Goal: Information Seeking & Learning: Learn about a topic

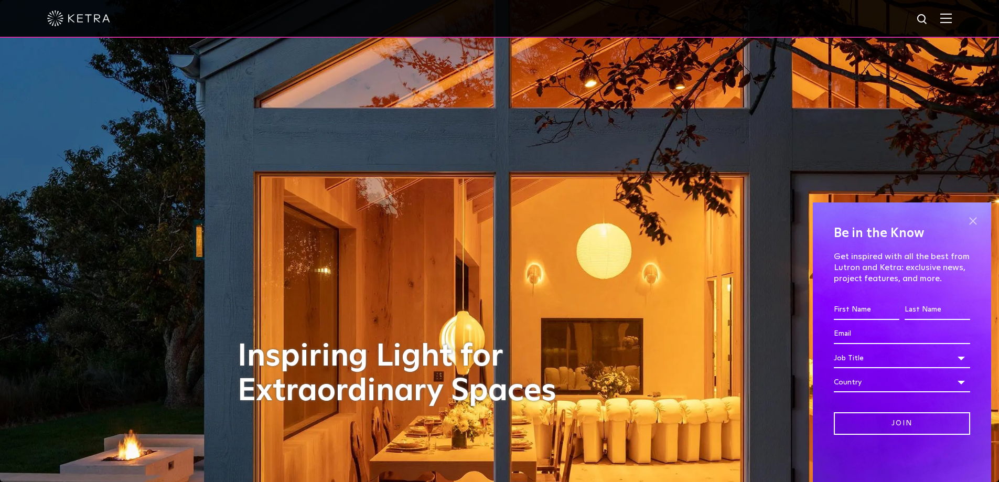
click at [973, 219] on span at bounding box center [973, 221] width 16 height 16
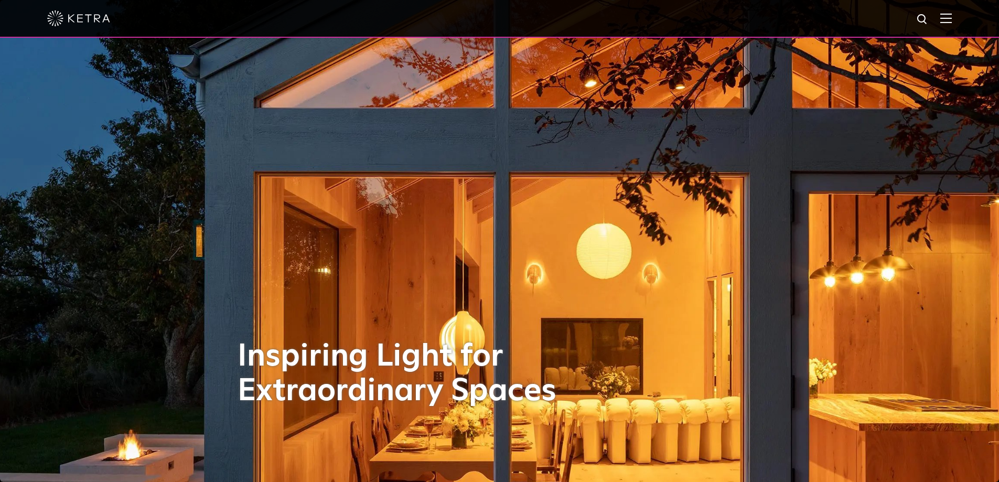
click at [949, 17] on img at bounding box center [946, 18] width 12 height 10
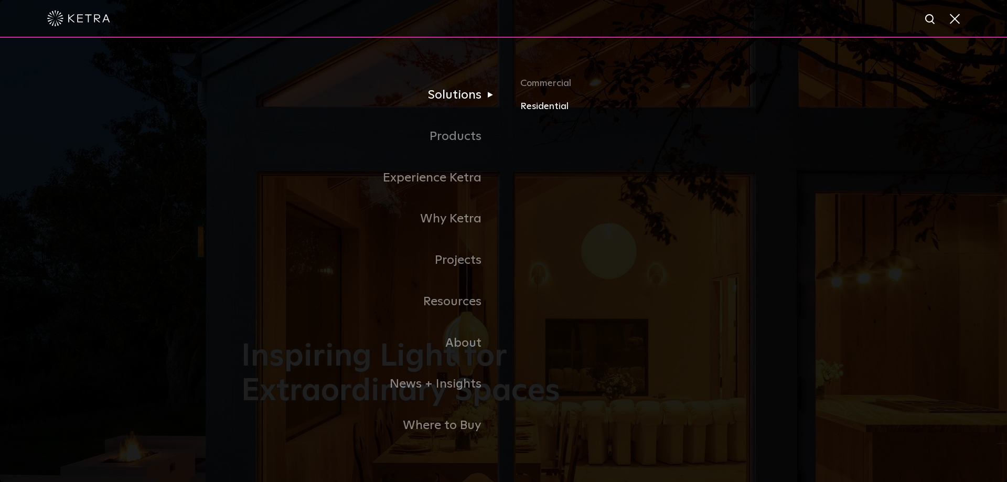
click at [550, 105] on link "Residential" at bounding box center [642, 106] width 245 height 15
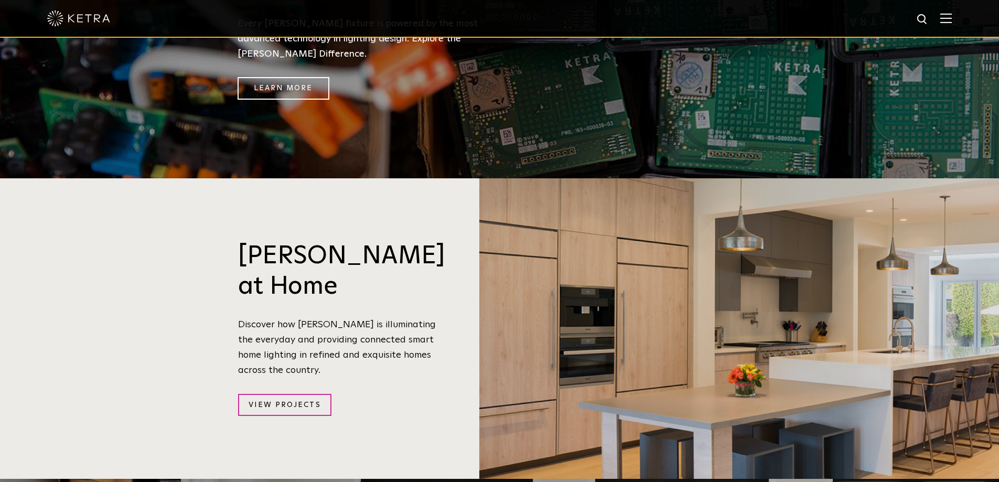
scroll to position [1049, 0]
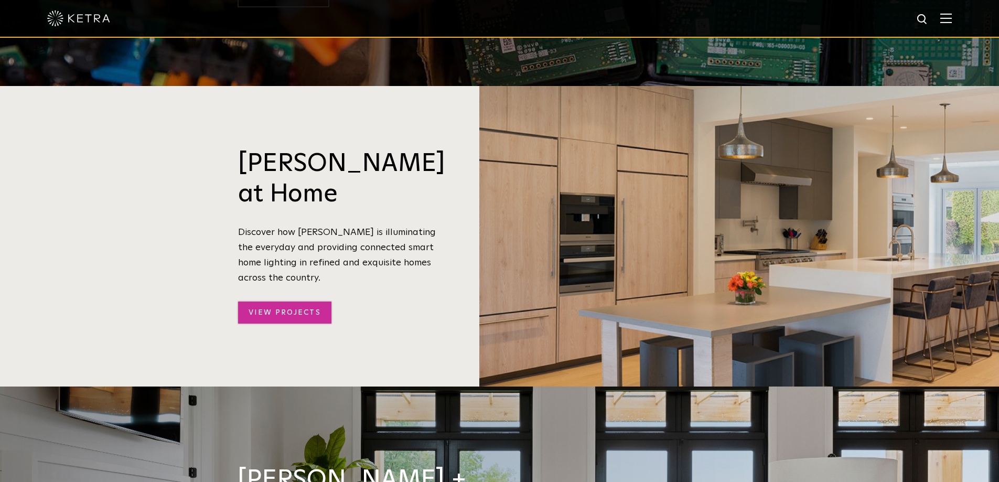
click at [278, 301] on link "View Projects" at bounding box center [284, 312] width 93 height 23
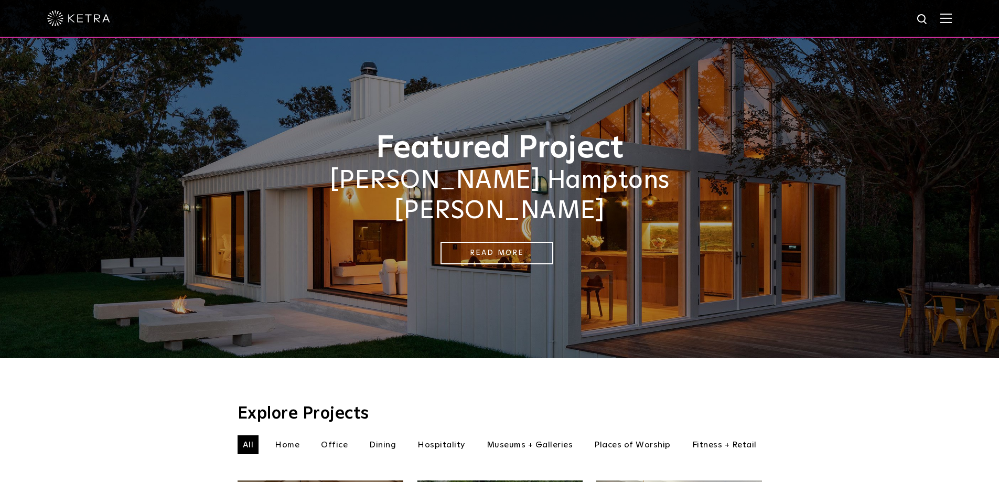
scroll to position [157, 0]
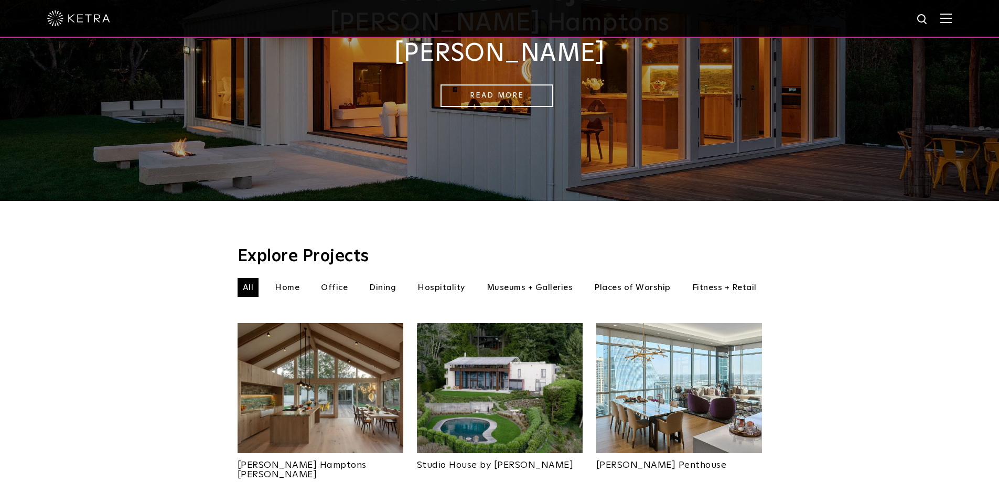
click at [285, 278] on li "Home" at bounding box center [287, 287] width 35 height 19
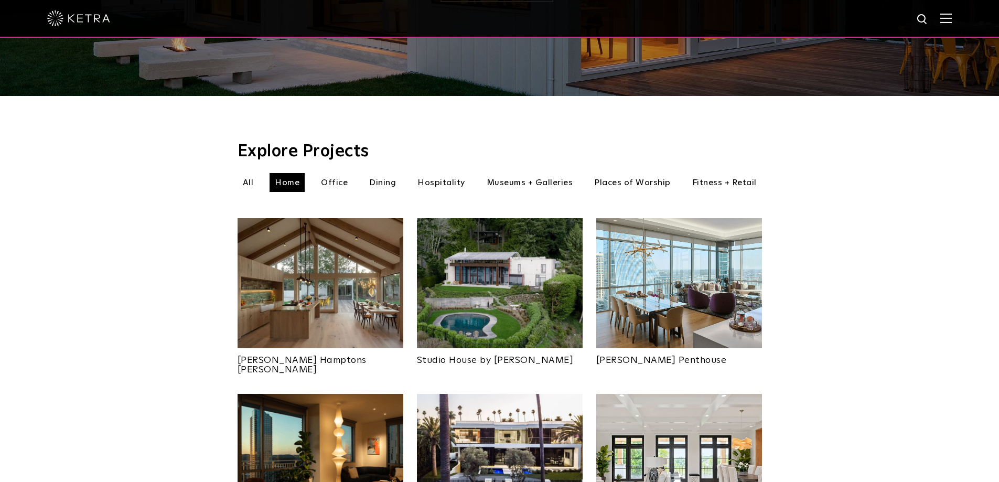
scroll to position [367, 0]
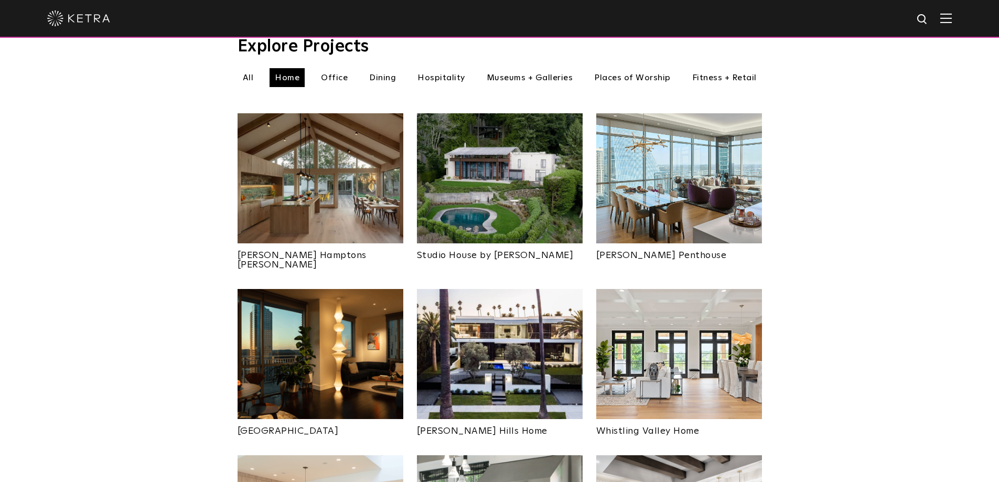
click at [314, 356] on img at bounding box center [321, 354] width 166 height 130
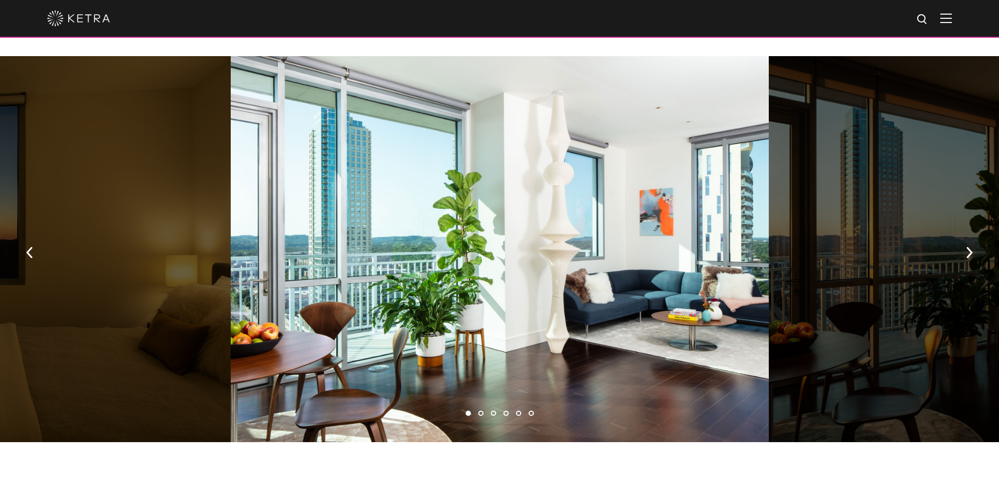
scroll to position [629, 0]
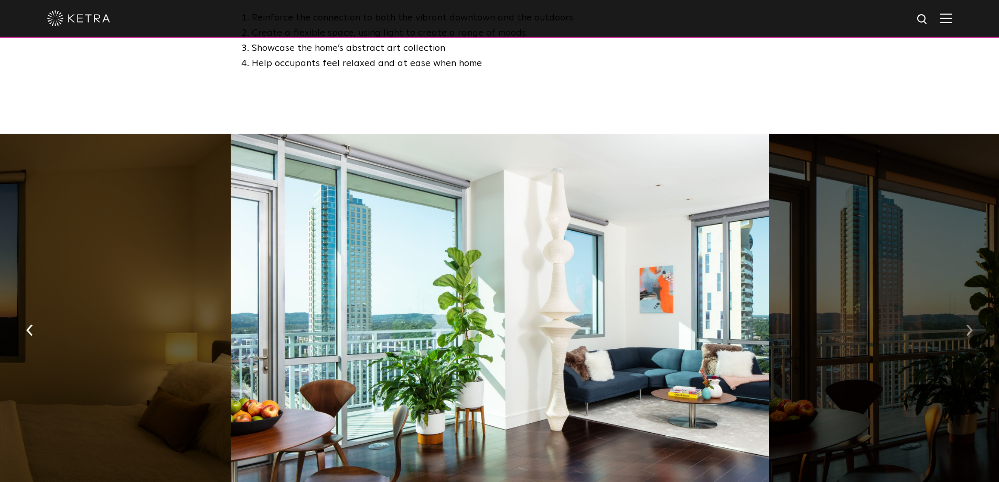
click at [972, 324] on img "button" at bounding box center [969, 330] width 7 height 12
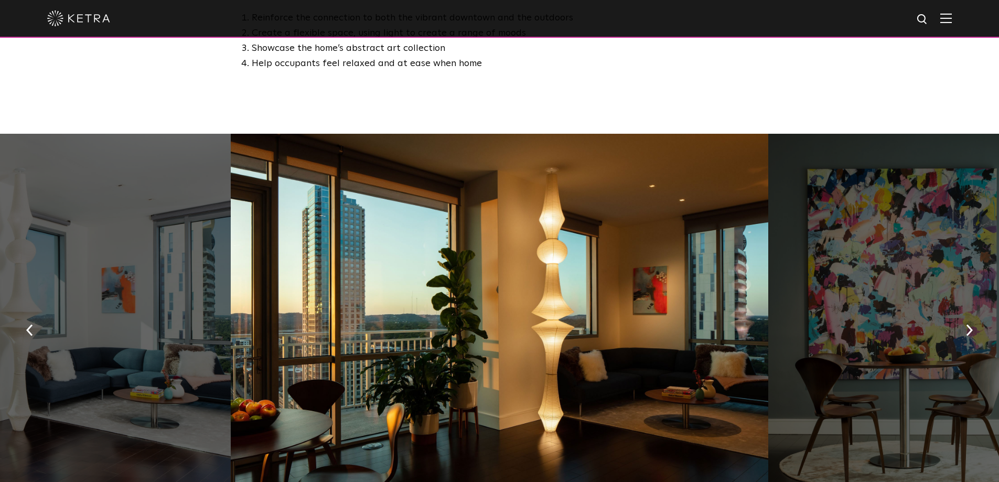
click at [487, 245] on div at bounding box center [500, 326] width 538 height 385
click at [645, 300] on div at bounding box center [500, 326] width 538 height 385
click at [970, 324] on img "button" at bounding box center [969, 330] width 7 height 12
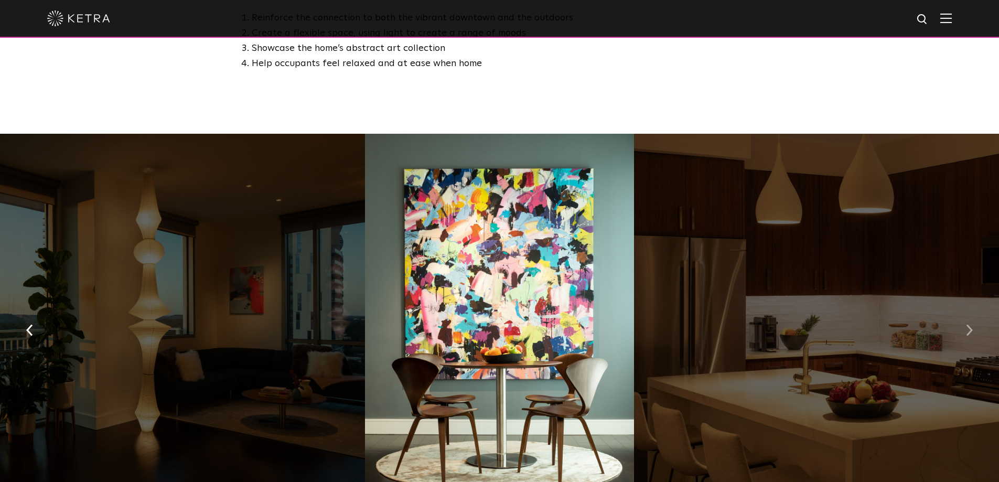
click at [970, 324] on img "button" at bounding box center [969, 330] width 7 height 12
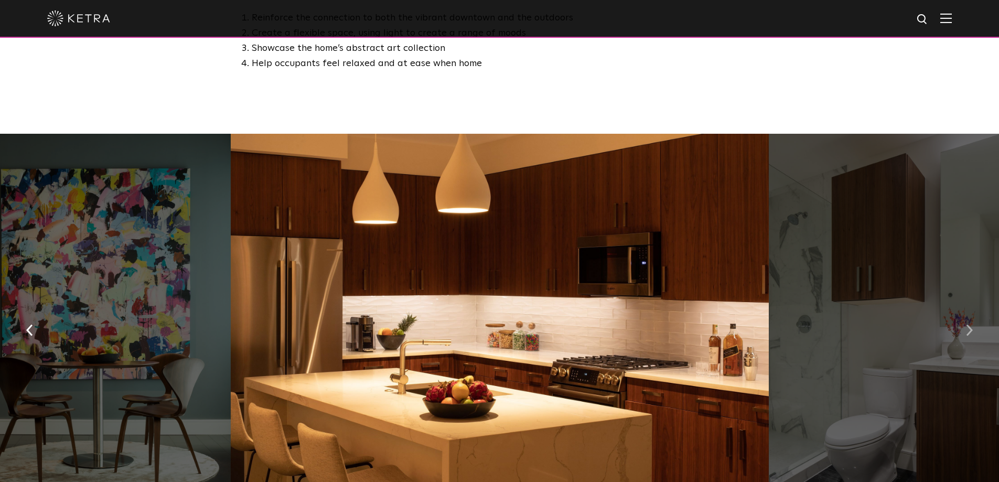
click at [971, 324] on img "button" at bounding box center [969, 330] width 7 height 12
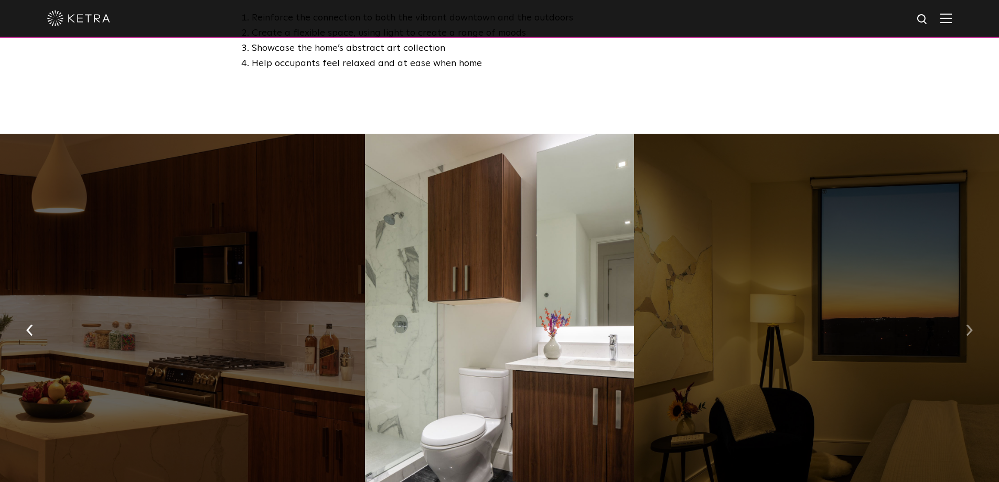
click at [971, 324] on img "button" at bounding box center [969, 330] width 7 height 12
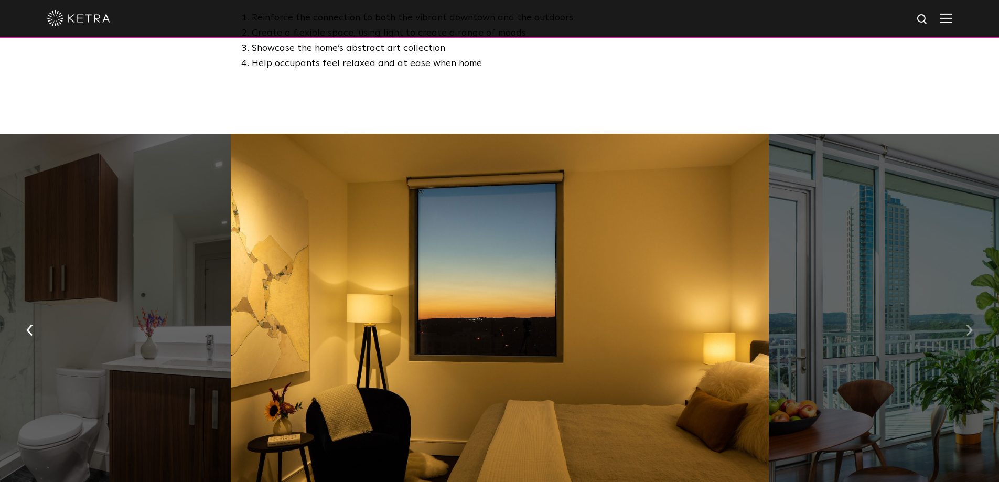
click at [971, 324] on img "button" at bounding box center [969, 330] width 7 height 12
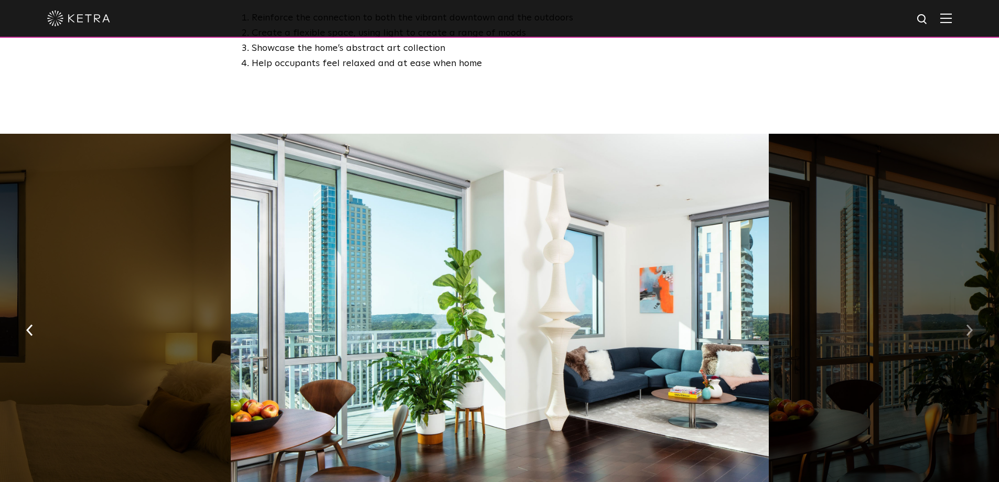
click at [971, 324] on img "button" at bounding box center [969, 330] width 7 height 12
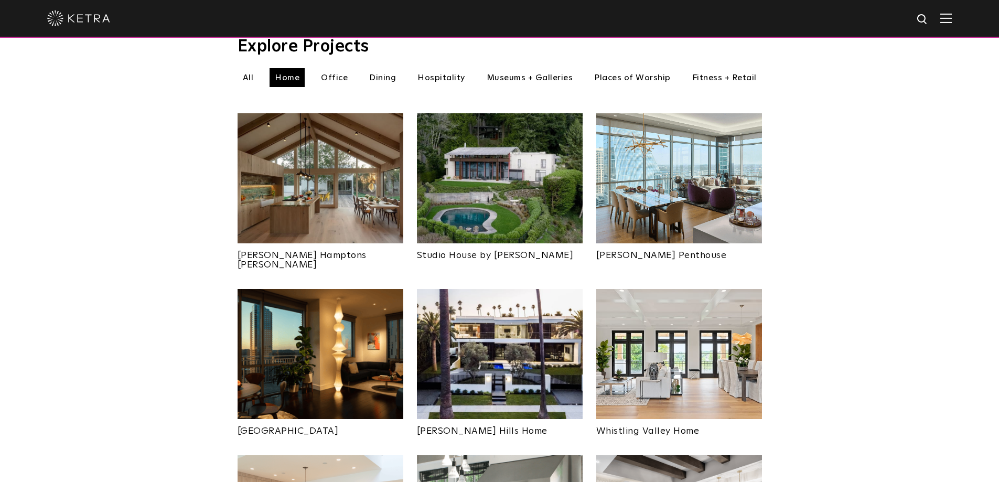
click at [685, 181] on img at bounding box center [679, 178] width 166 height 130
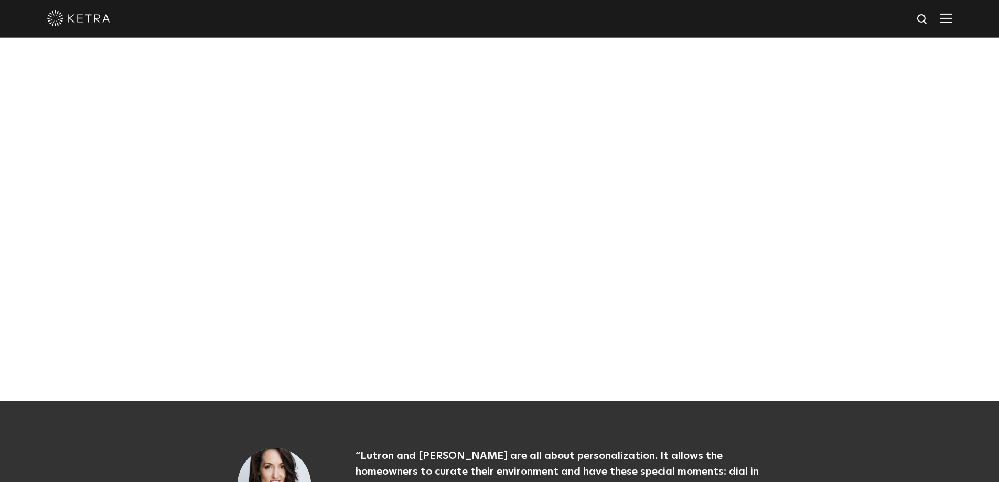
scroll to position [839, 0]
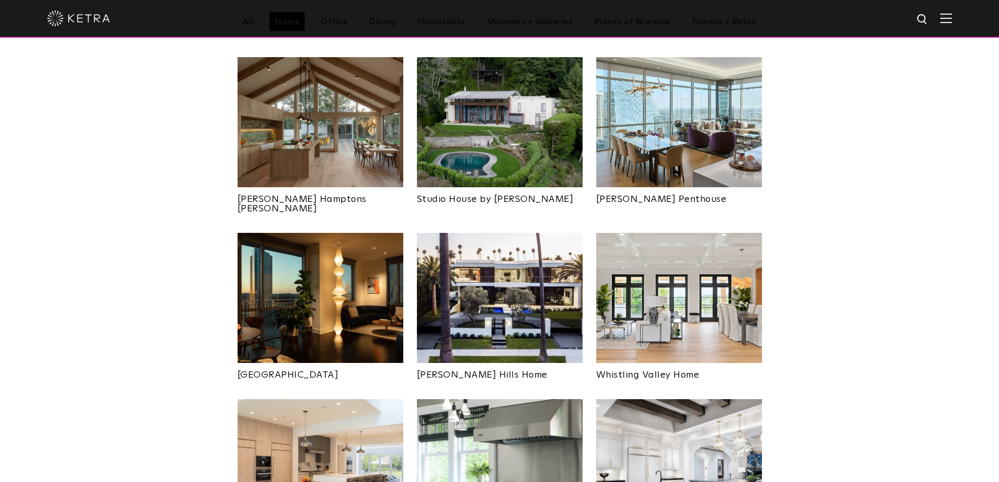
scroll to position [367, 0]
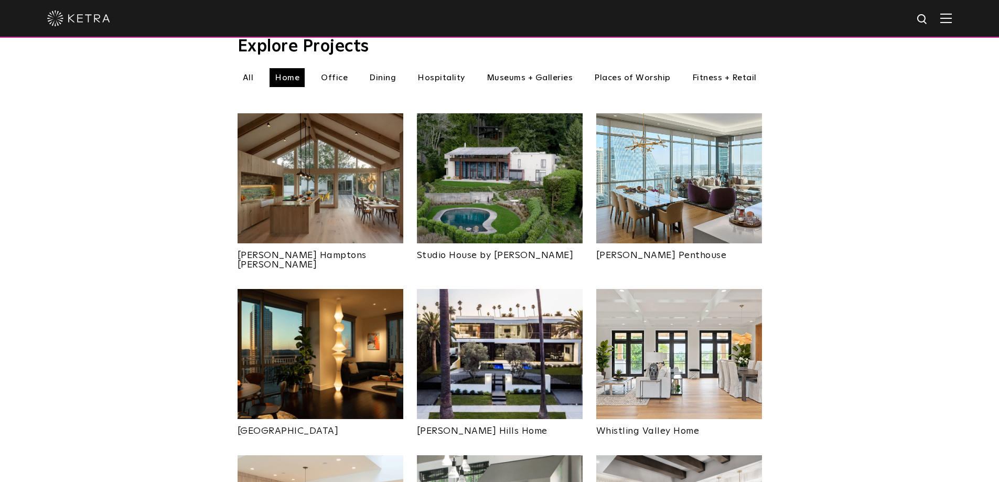
click at [482, 338] on img at bounding box center [500, 354] width 166 height 130
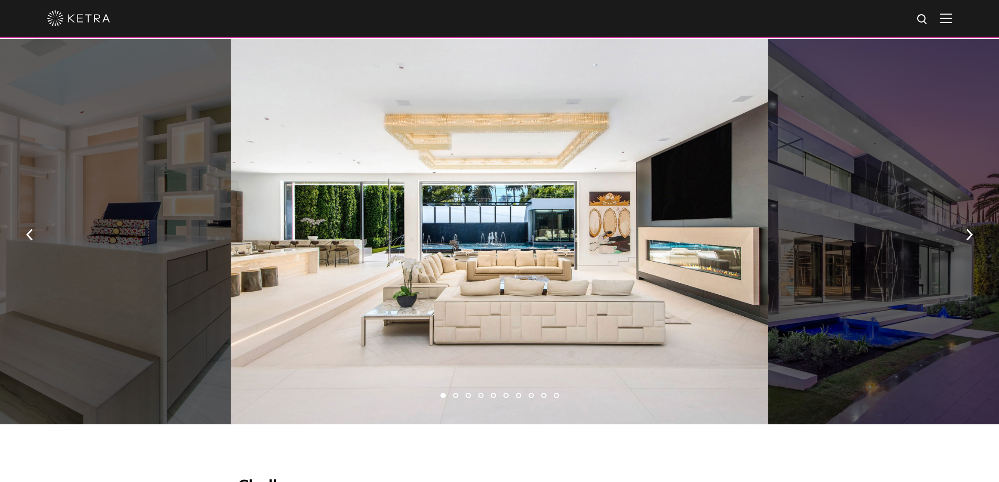
scroll to position [734, 0]
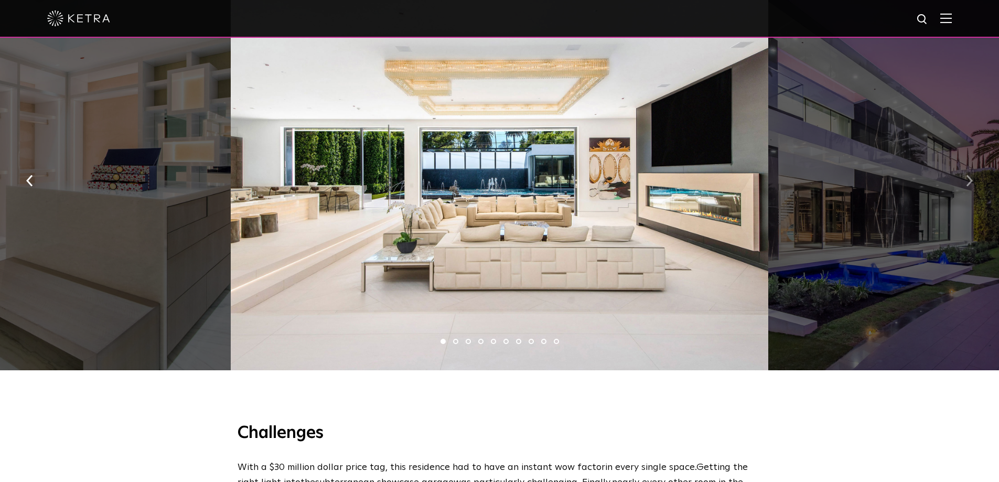
click at [973, 180] on button "button" at bounding box center [969, 180] width 23 height 36
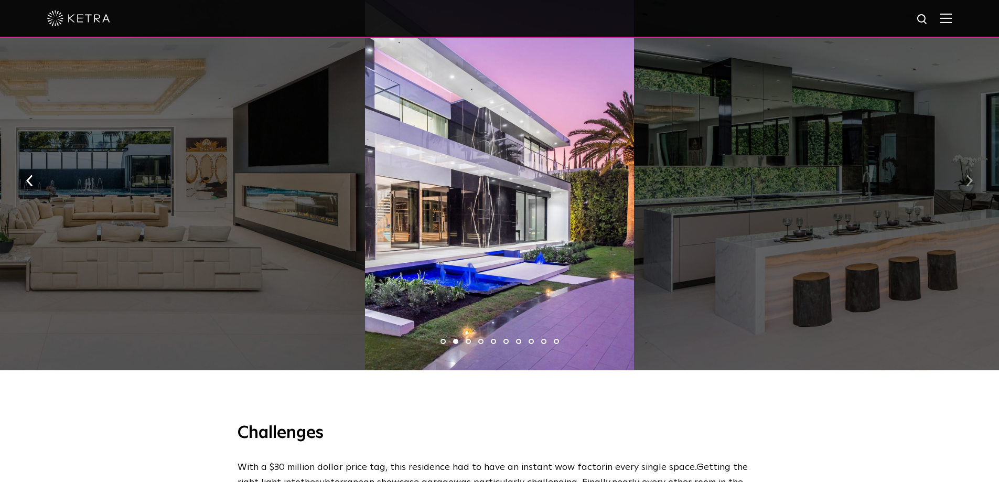
click at [973, 180] on button "button" at bounding box center [969, 180] width 23 height 36
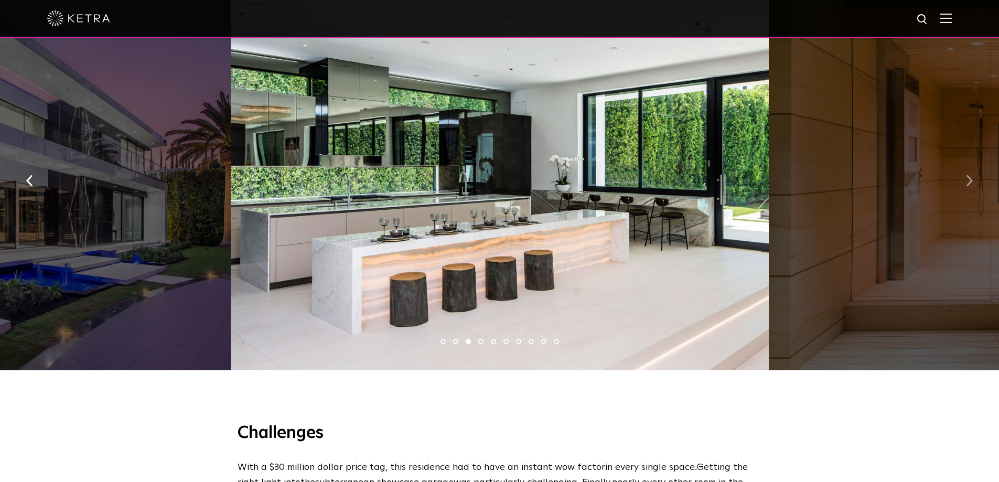
click at [973, 180] on button "button" at bounding box center [969, 180] width 23 height 36
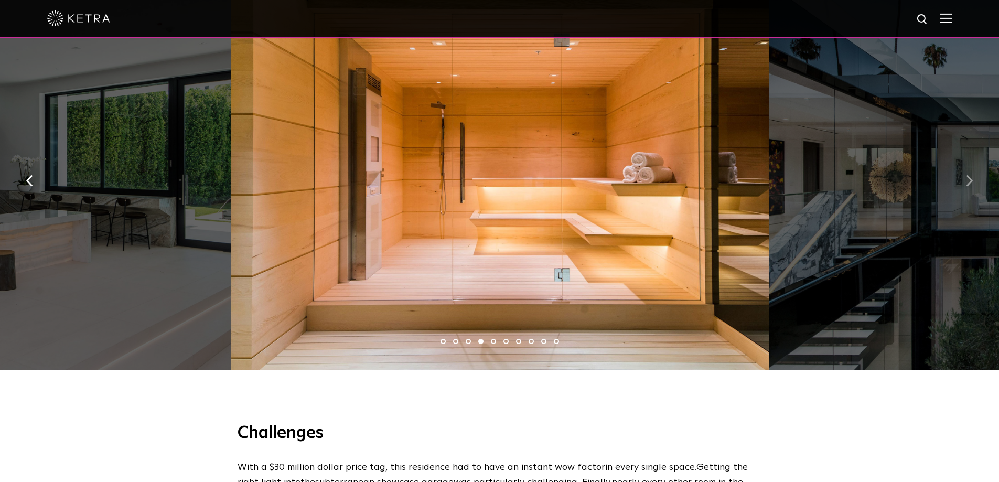
click at [973, 180] on button "button" at bounding box center [969, 180] width 23 height 36
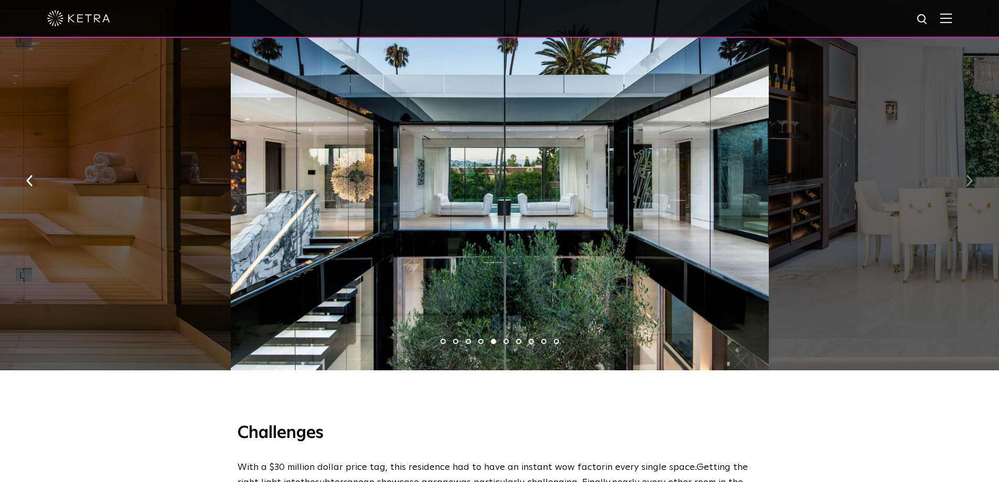
click at [973, 180] on button "button" at bounding box center [969, 180] width 23 height 36
